Goal: Task Accomplishment & Management: Use online tool/utility

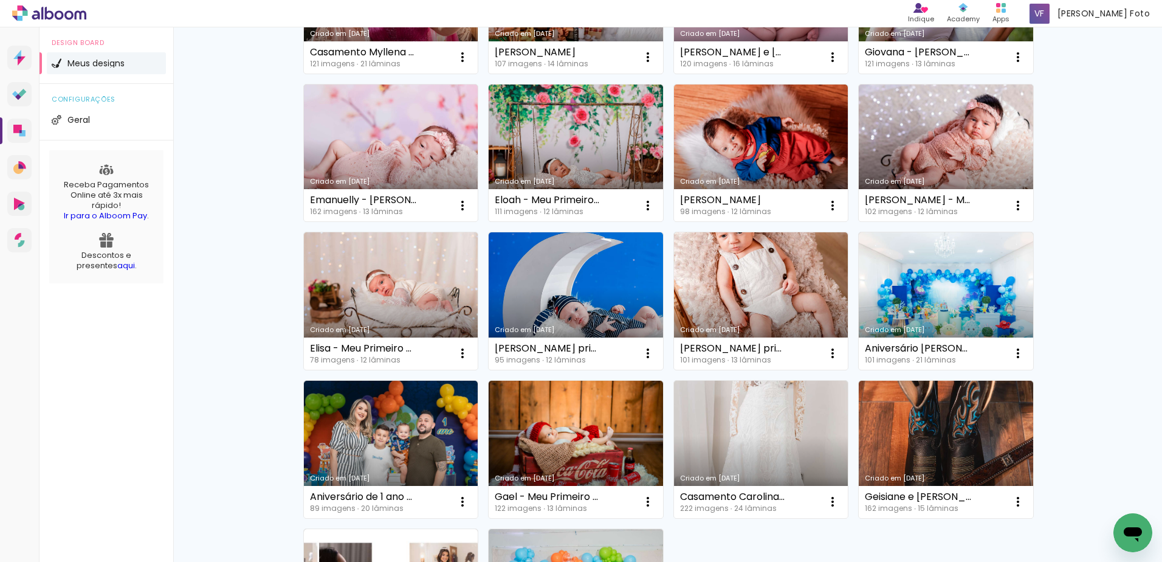
scroll to position [517, 0]
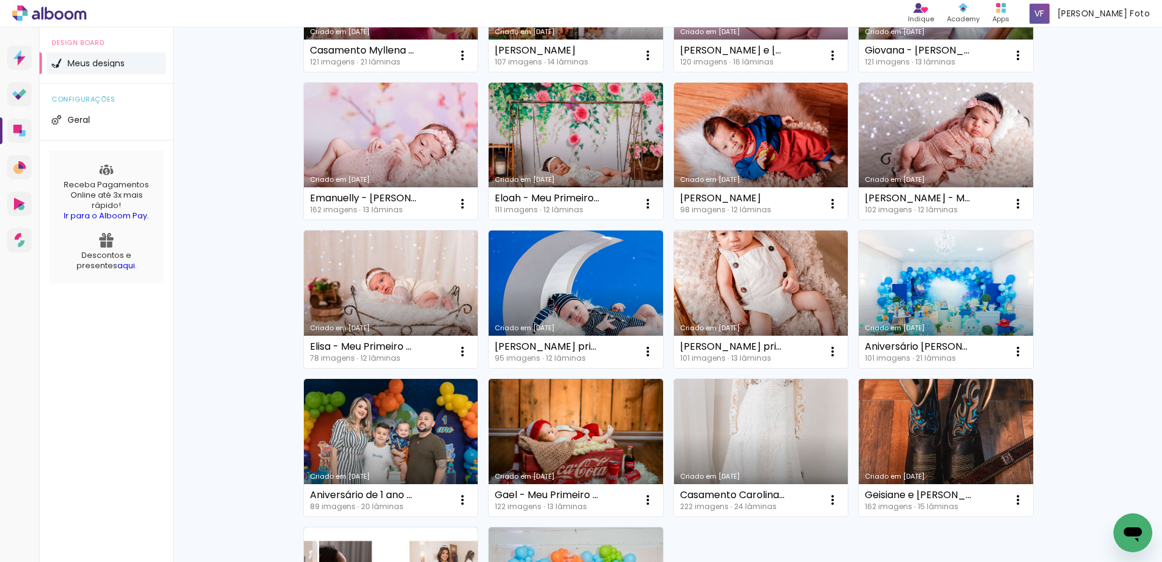
click at [927, 429] on link "Criado em [DATE]" at bounding box center [946, 447] width 174 height 137
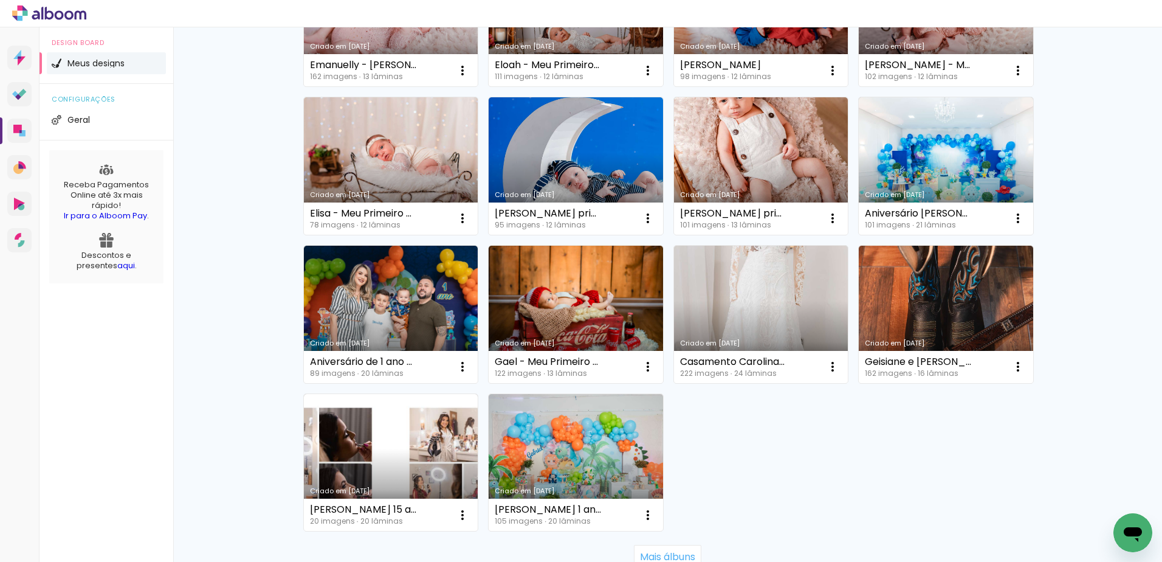
scroll to position [663, 0]
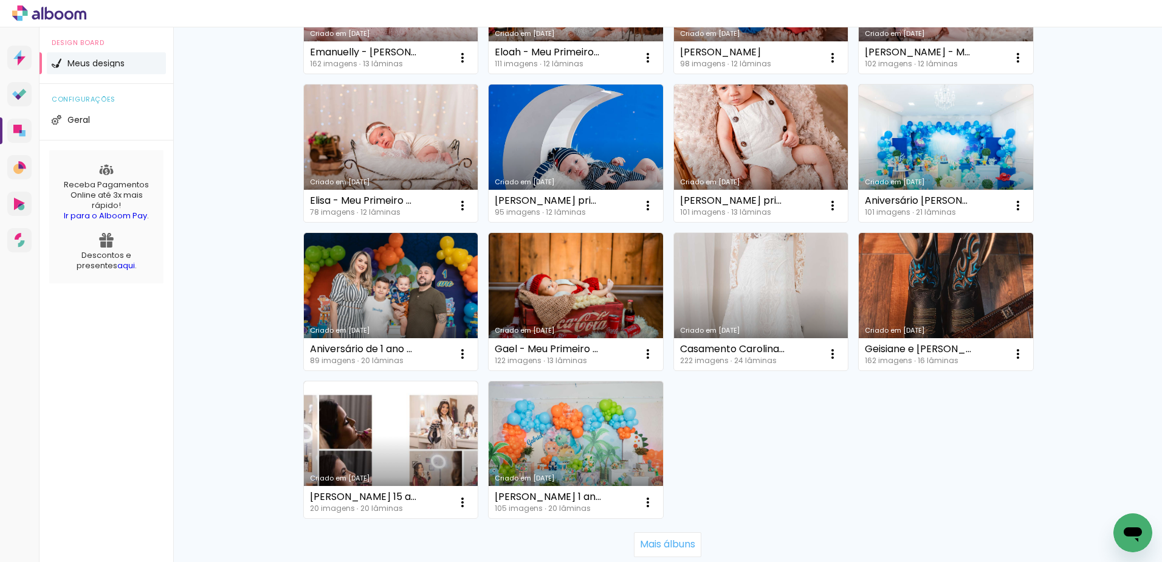
click at [903, 289] on link "Criado em [DATE]" at bounding box center [946, 301] width 174 height 137
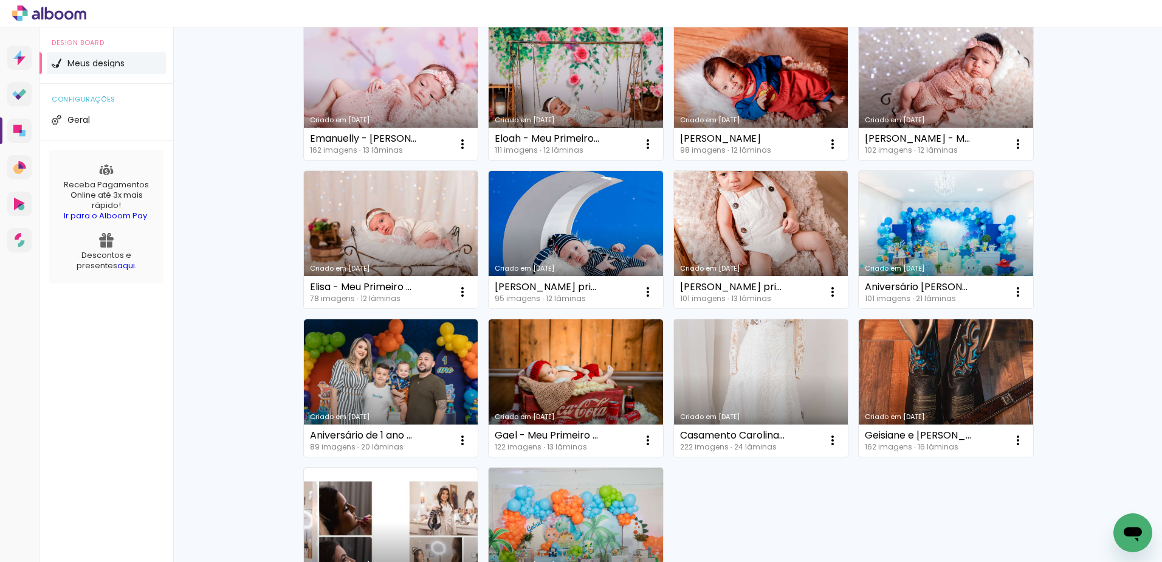
scroll to position [560, 0]
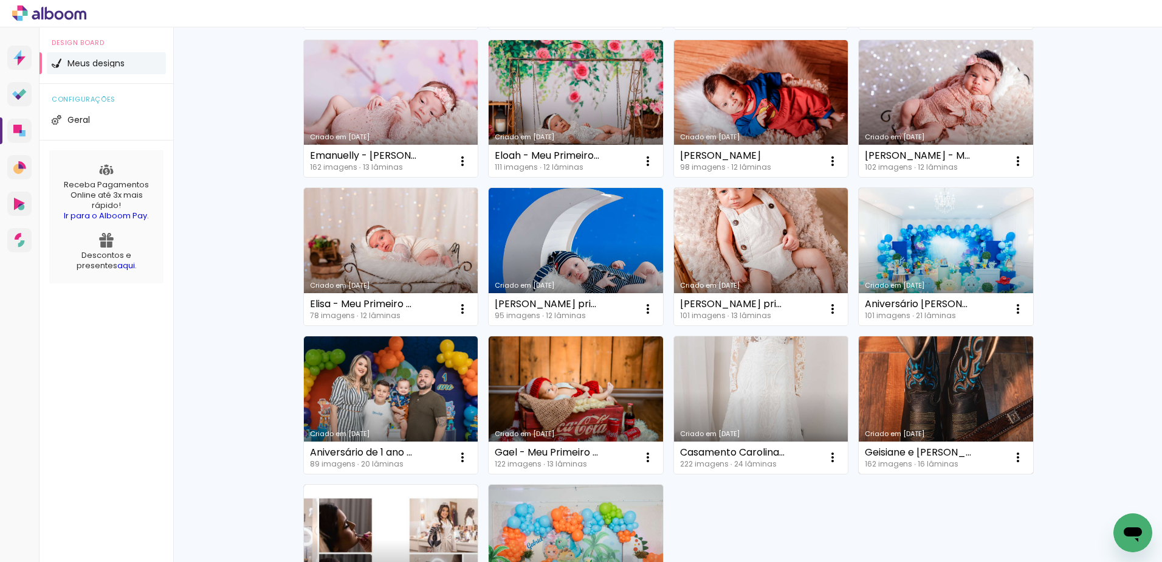
click at [996, 398] on link "Criado em [DATE]" at bounding box center [946, 404] width 174 height 137
